Goal: Transaction & Acquisition: Purchase product/service

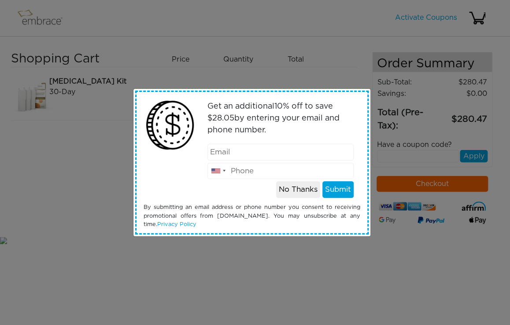
click at [397, 135] on div "Get an additional 10 % off to save $ 28.05 by entering your email and phone num…" at bounding box center [255, 162] width 510 height 325
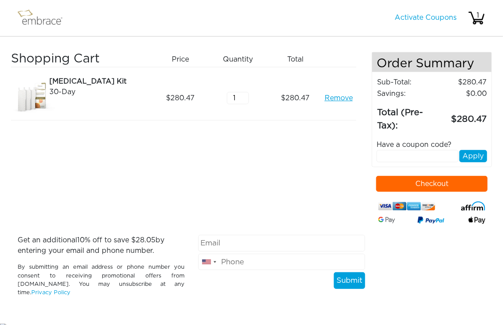
click at [394, 154] on input "text" at bounding box center [417, 156] width 82 height 12
paste input "DOUBLETHEFUN"
type input "DOUBLETHEFUN"
click at [239, 100] on input "0" at bounding box center [238, 98] width 22 height 12
click at [247, 95] on input "1" at bounding box center [238, 98] width 22 height 12
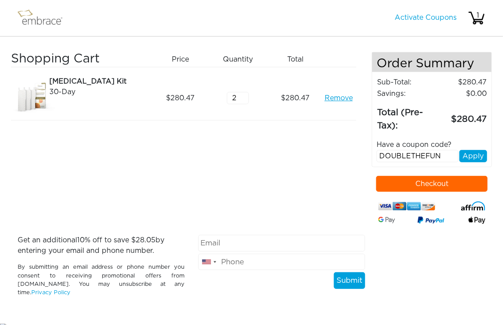
click at [244, 95] on input "2" at bounding box center [238, 98] width 22 height 12
click at [244, 95] on input "3" at bounding box center [238, 98] width 22 height 12
click at [244, 95] on input "4" at bounding box center [238, 98] width 22 height 12
type input "5"
click at [244, 95] on input "5" at bounding box center [238, 98] width 22 height 12
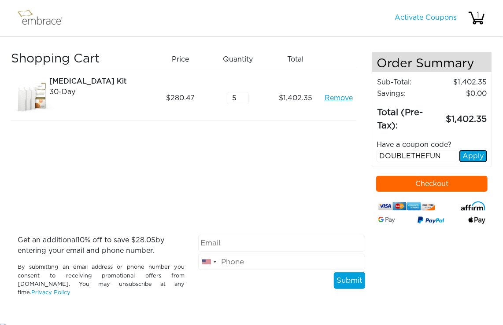
click at [472, 153] on button "Apply" at bounding box center [473, 156] width 28 height 12
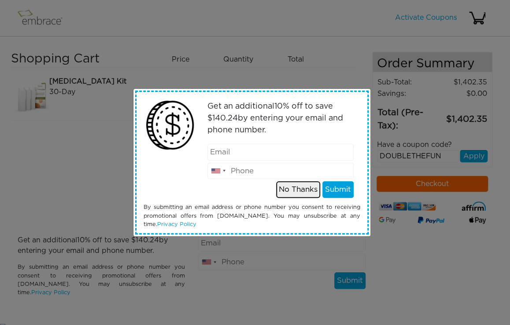
click at [297, 187] on button "No Thanks" at bounding box center [298, 189] width 44 height 17
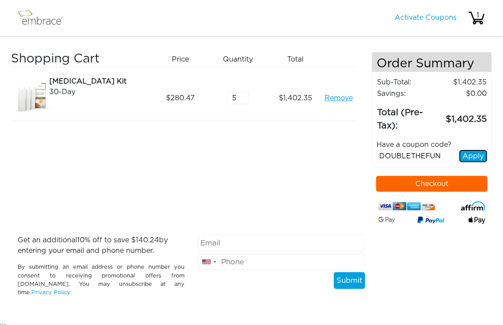
click at [478, 158] on button "Apply" at bounding box center [473, 156] width 28 height 12
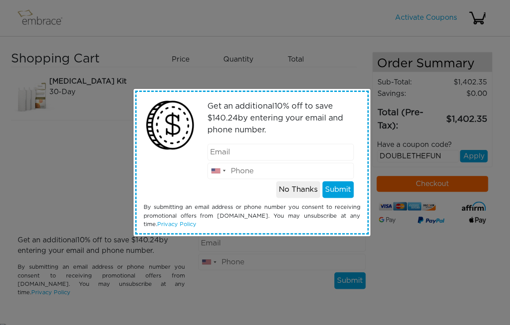
click at [248, 156] on input "email" at bounding box center [280, 152] width 146 height 17
type input "[EMAIL_ADDRESS][DOMAIN_NAME]"
click at [244, 173] on input "tel" at bounding box center [280, 171] width 146 height 17
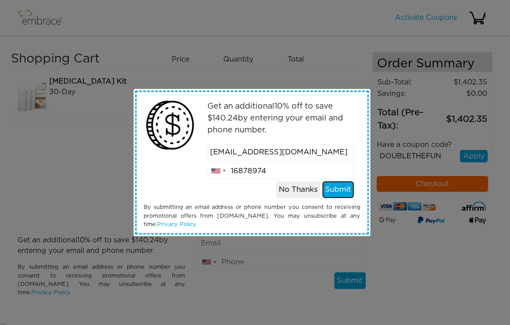
click at [337, 189] on button "Submit" at bounding box center [337, 189] width 31 height 17
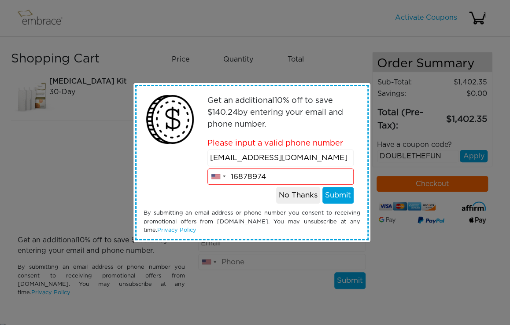
click at [294, 178] on input "16878974" at bounding box center [280, 177] width 146 height 17
drag, startPoint x: 280, startPoint y: 180, endPoint x: 218, endPoint y: 180, distance: 61.6
click at [220, 180] on div "[GEOGRAPHIC_DATA] +1 [GEOGRAPHIC_DATA] +1 [GEOGRAPHIC_DATA] ([GEOGRAPHIC_DATA])…" at bounding box center [280, 177] width 146 height 17
click at [264, 178] on input "16878974" at bounding box center [280, 177] width 146 height 17
click at [227, 176] on div at bounding box center [218, 177] width 20 height 16
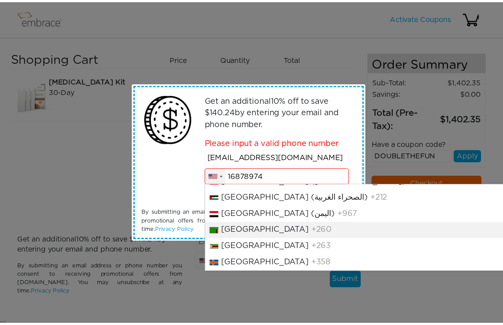
scroll to position [4052, 0]
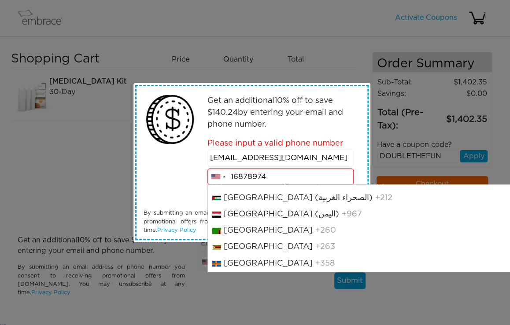
click at [273, 157] on li "Venezuela +58" at bounding box center [395, 149] width 375 height 16
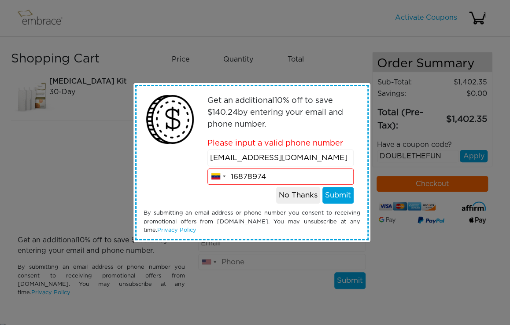
drag, startPoint x: 285, startPoint y: 178, endPoint x: 238, endPoint y: 182, distance: 47.7
click at [238, 182] on input "16878974" at bounding box center [280, 177] width 146 height 17
type input "04122193760"
click at [330, 193] on button "Submit" at bounding box center [337, 195] width 31 height 17
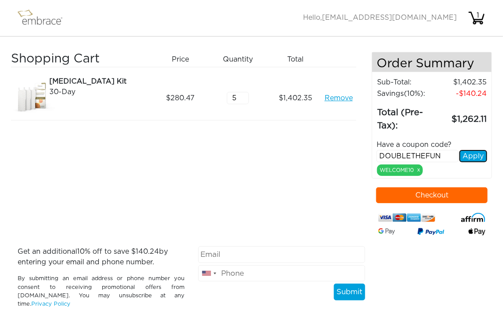
click at [474, 154] on button "Apply" at bounding box center [473, 156] width 28 height 12
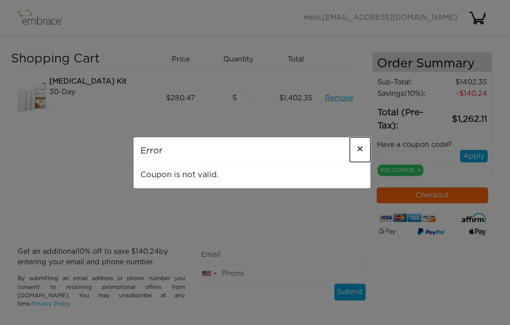
click at [356, 151] on button "×" at bounding box center [359, 149] width 21 height 25
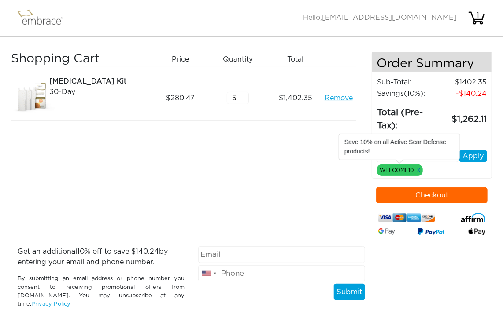
click at [418, 169] on link "x" at bounding box center [418, 170] width 3 height 8
click at [420, 168] on div "WELCOME10 x" at bounding box center [400, 170] width 46 height 11
click at [416, 169] on div "WELCOME10 x" at bounding box center [400, 170] width 46 height 11
click at [419, 169] on link "x" at bounding box center [418, 170] width 3 height 8
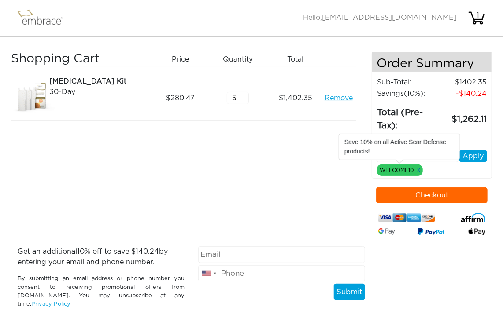
click at [419, 169] on link "x" at bounding box center [418, 170] width 3 height 8
click at [430, 158] on input "text" at bounding box center [417, 156] width 82 height 12
paste input "DOUBLETHEFUN"
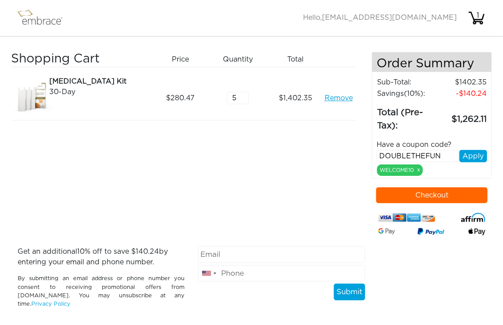
type input "DOUBLETHEFUN"
click at [477, 157] on button "Apply" at bounding box center [473, 156] width 28 height 12
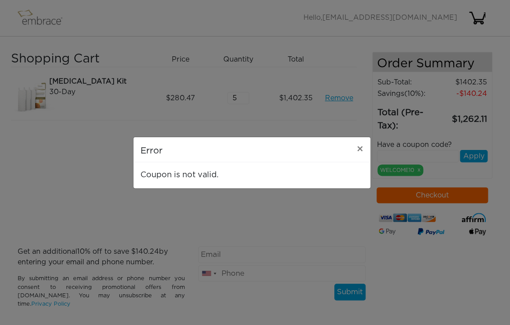
click at [442, 148] on div "Error × Coupon is not valid." at bounding box center [255, 162] width 510 height 325
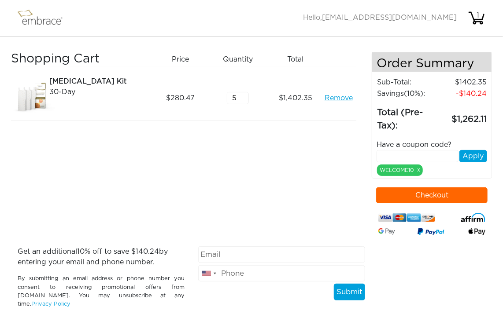
click at [396, 152] on input "text" at bounding box center [417, 156] width 82 height 12
type input "asdasdas"
click at [475, 157] on button "Apply" at bounding box center [473, 156] width 28 height 12
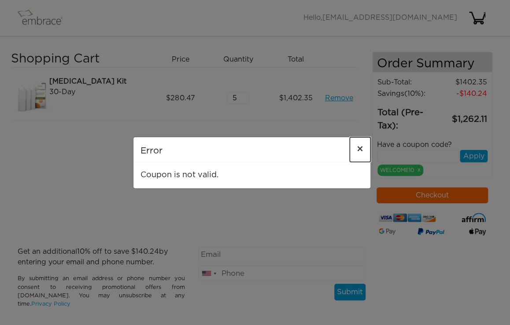
click at [361, 148] on span "×" at bounding box center [359, 149] width 7 height 11
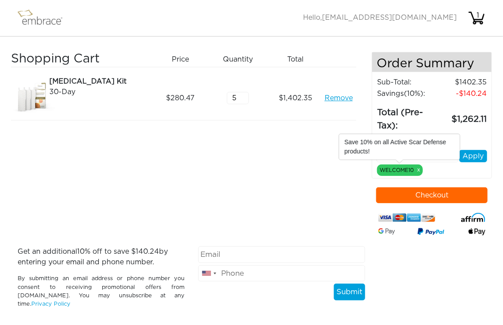
click at [416, 169] on div "WELCOME10 x" at bounding box center [400, 170] width 46 height 11
click at [417, 169] on link "x" at bounding box center [418, 170] width 3 height 8
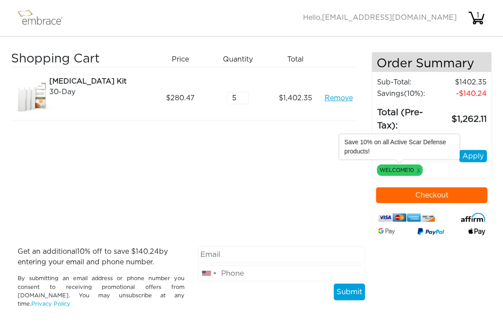
click at [417, 169] on link "x" at bounding box center [418, 170] width 3 height 8
